Goal: Task Accomplishment & Management: Manage account settings

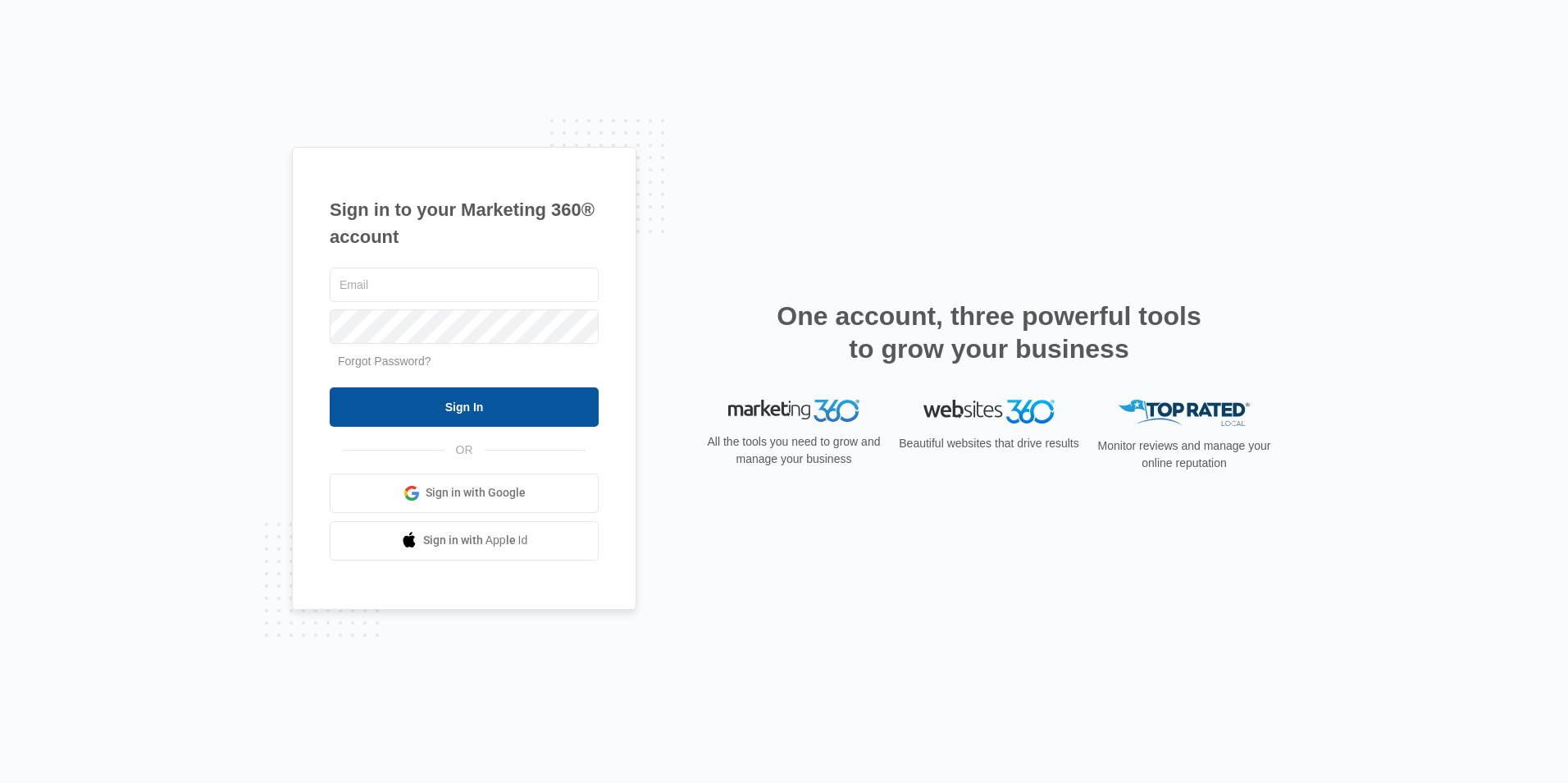
type input "[PERSON_NAME][EMAIL_ADDRESS][DOMAIN_NAME]"
click at [463, 403] on input "Sign In" at bounding box center [464, 406] width 269 height 39
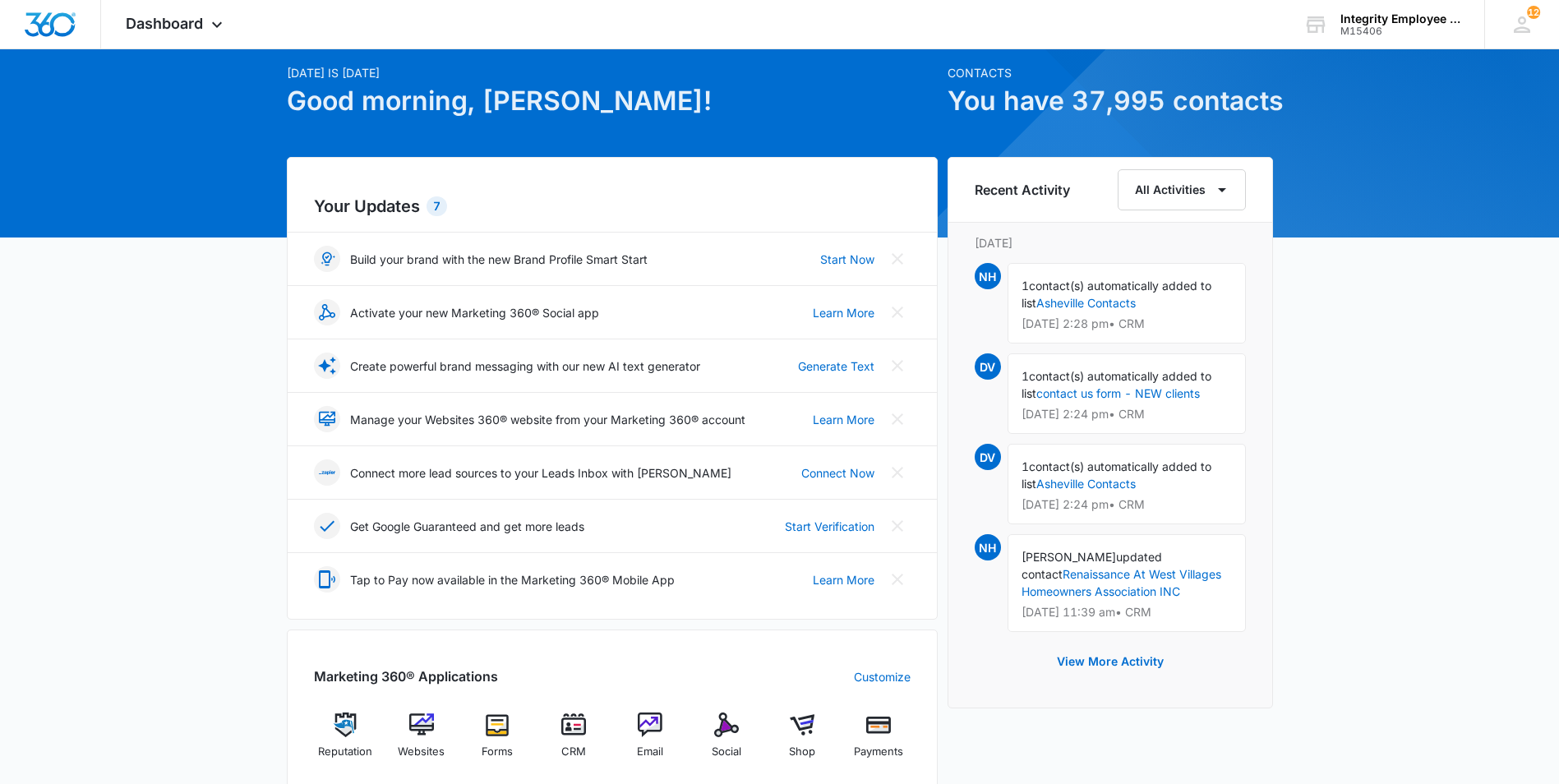
scroll to position [247, 0]
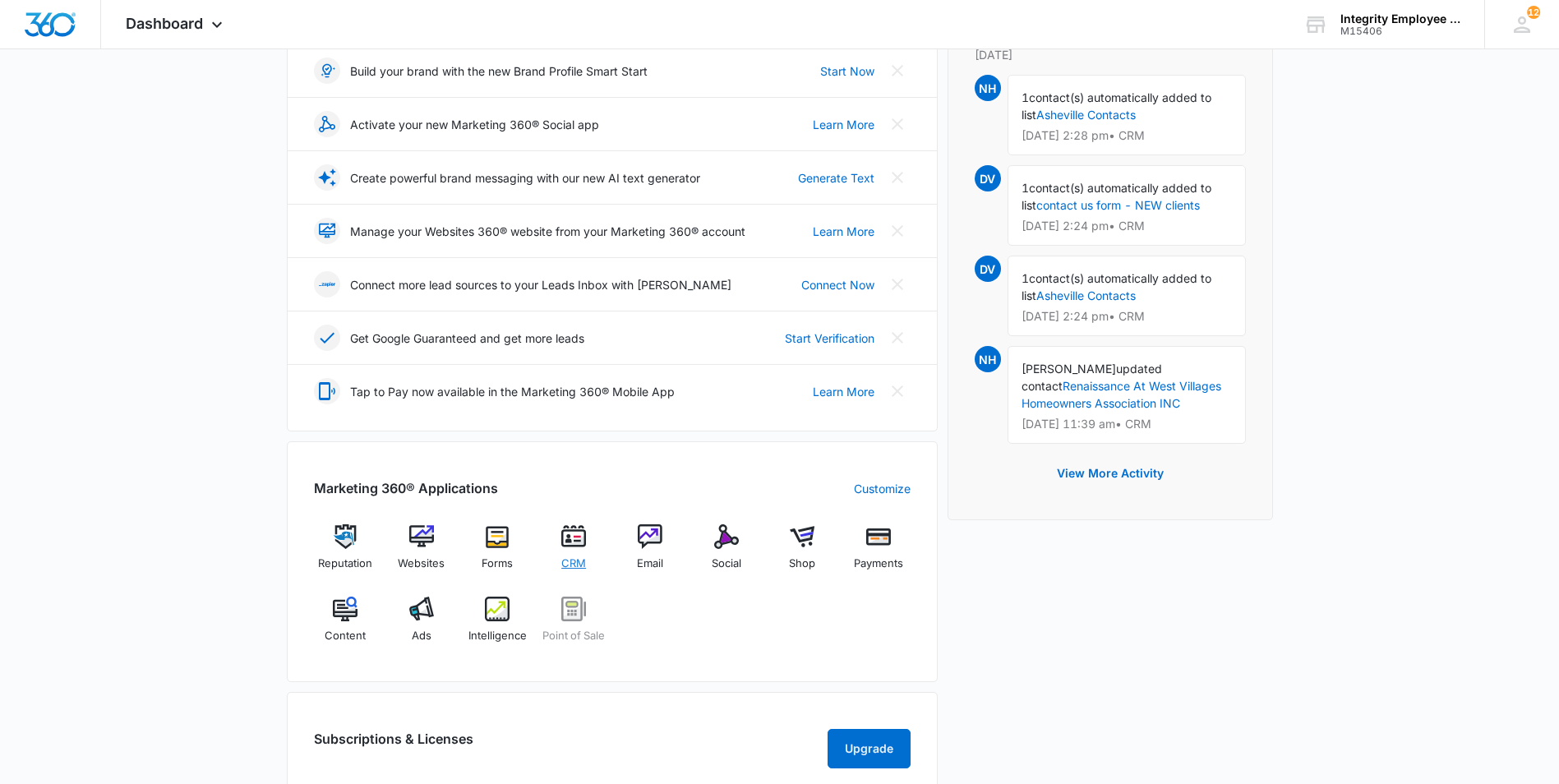
click at [571, 545] on img at bounding box center [574, 536] width 24 height 24
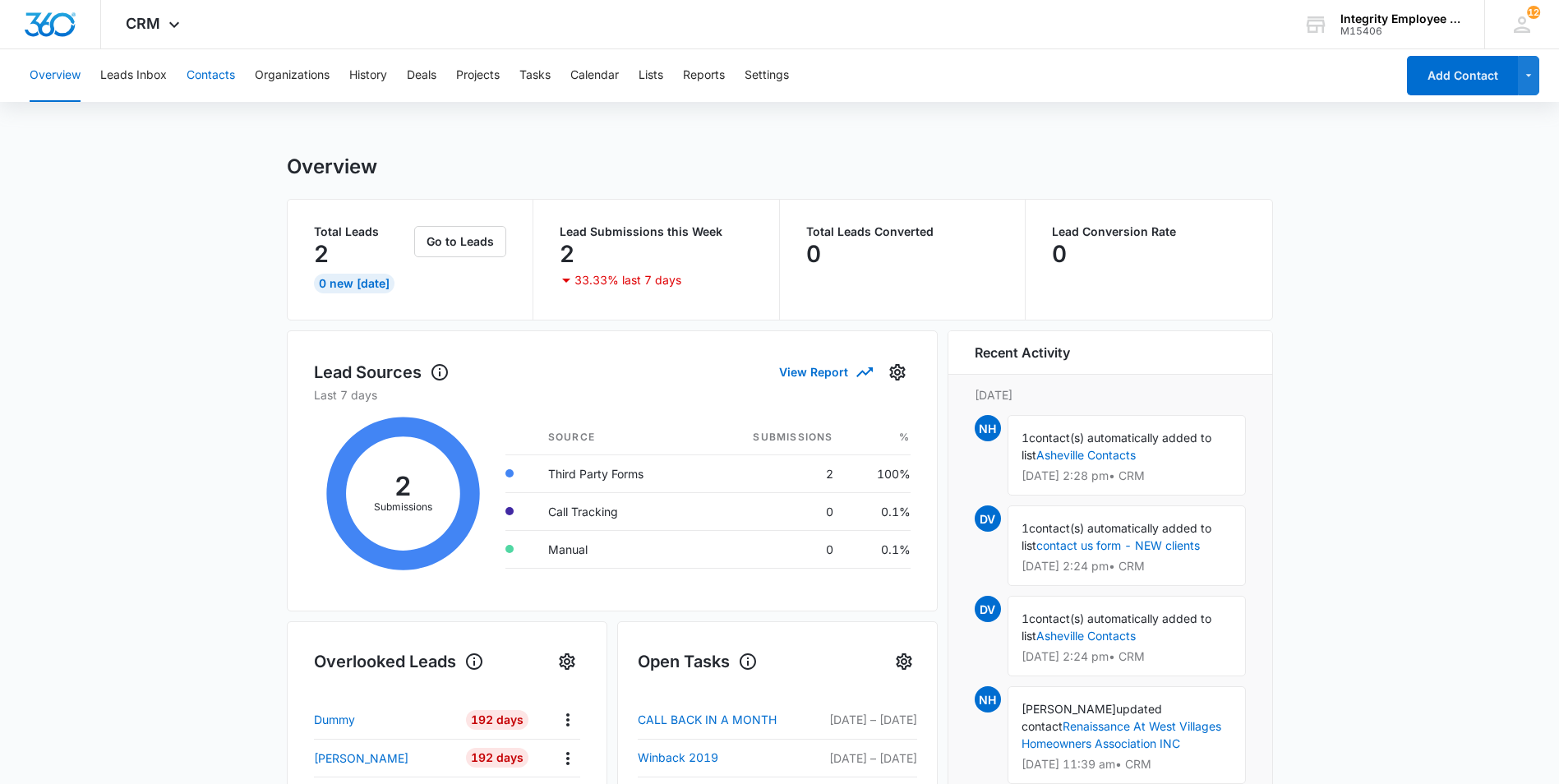
click at [211, 74] on button "Contacts" at bounding box center [211, 76] width 49 height 52
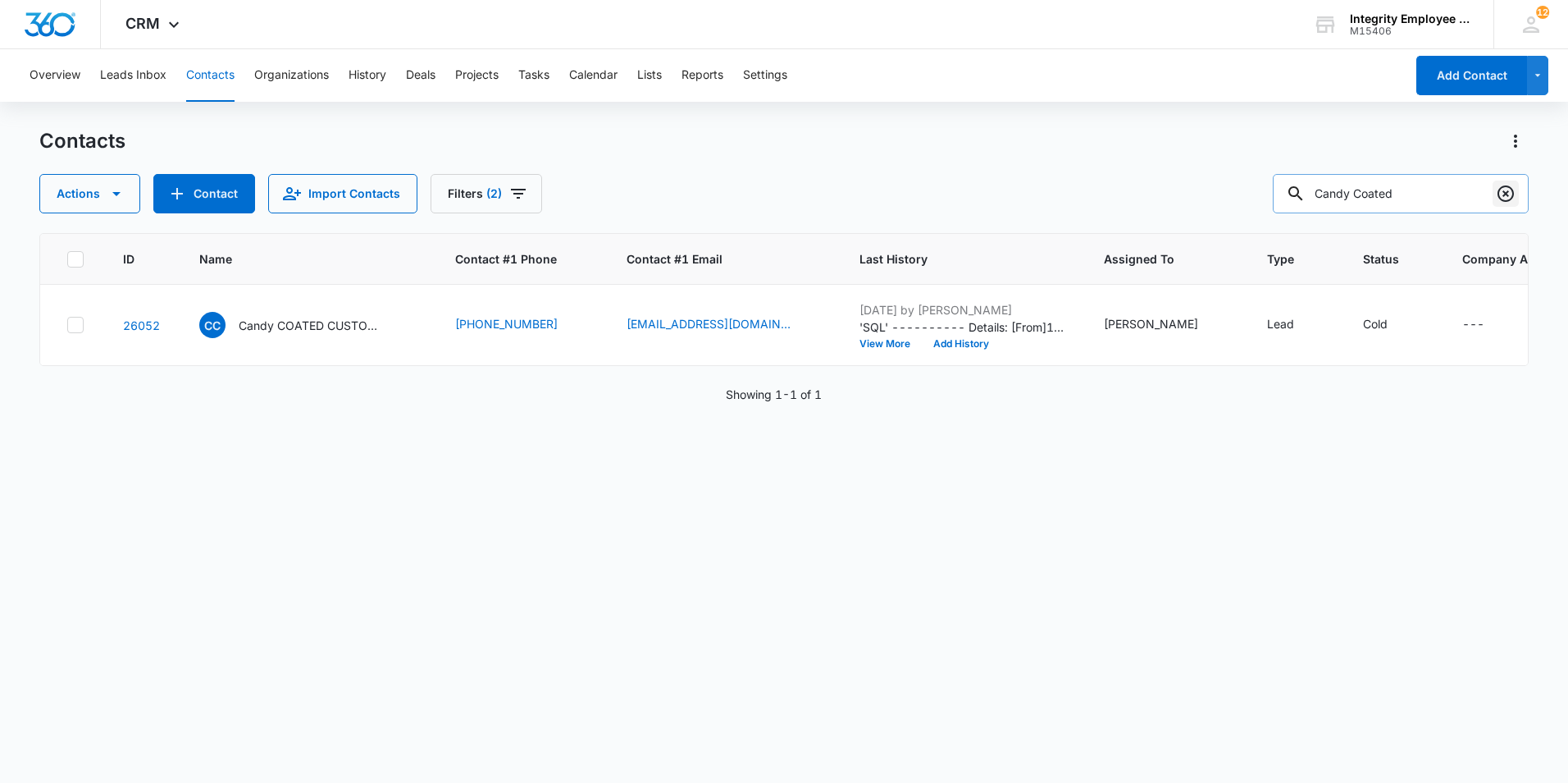
click at [1503, 196] on icon "Clear" at bounding box center [1506, 194] width 16 height 16
